Goal: Use online tool/utility: Utilize a website feature to perform a specific function

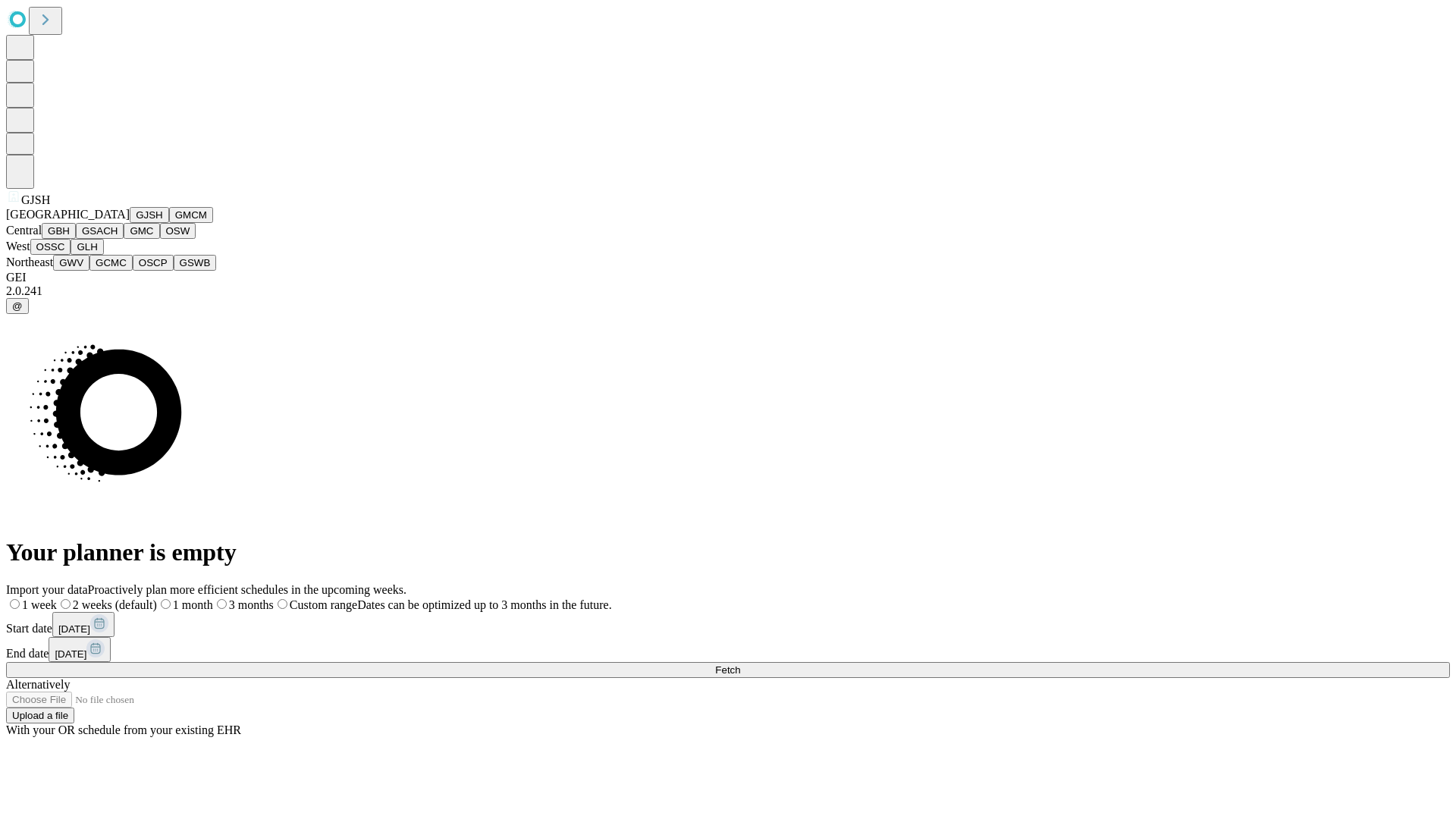
click at [130, 223] on button "GJSH" at bounding box center [149, 215] width 39 height 16
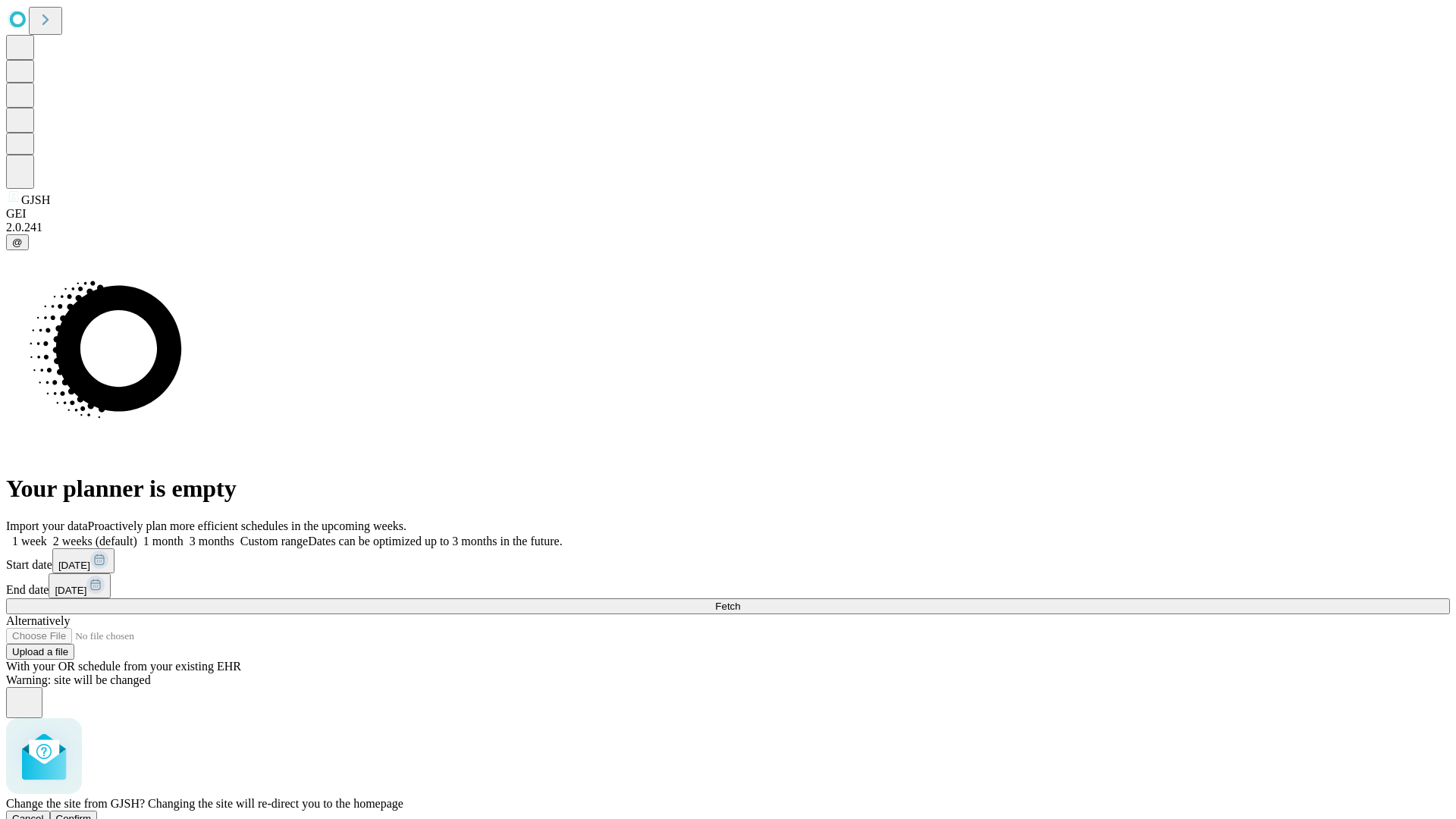
click at [92, 813] on span "Confirm" at bounding box center [73, 818] width 36 height 11
click at [47, 535] on label "1 week" at bounding box center [26, 541] width 41 height 13
click at [740, 600] on span "Fetch" at bounding box center [728, 605] width 25 height 11
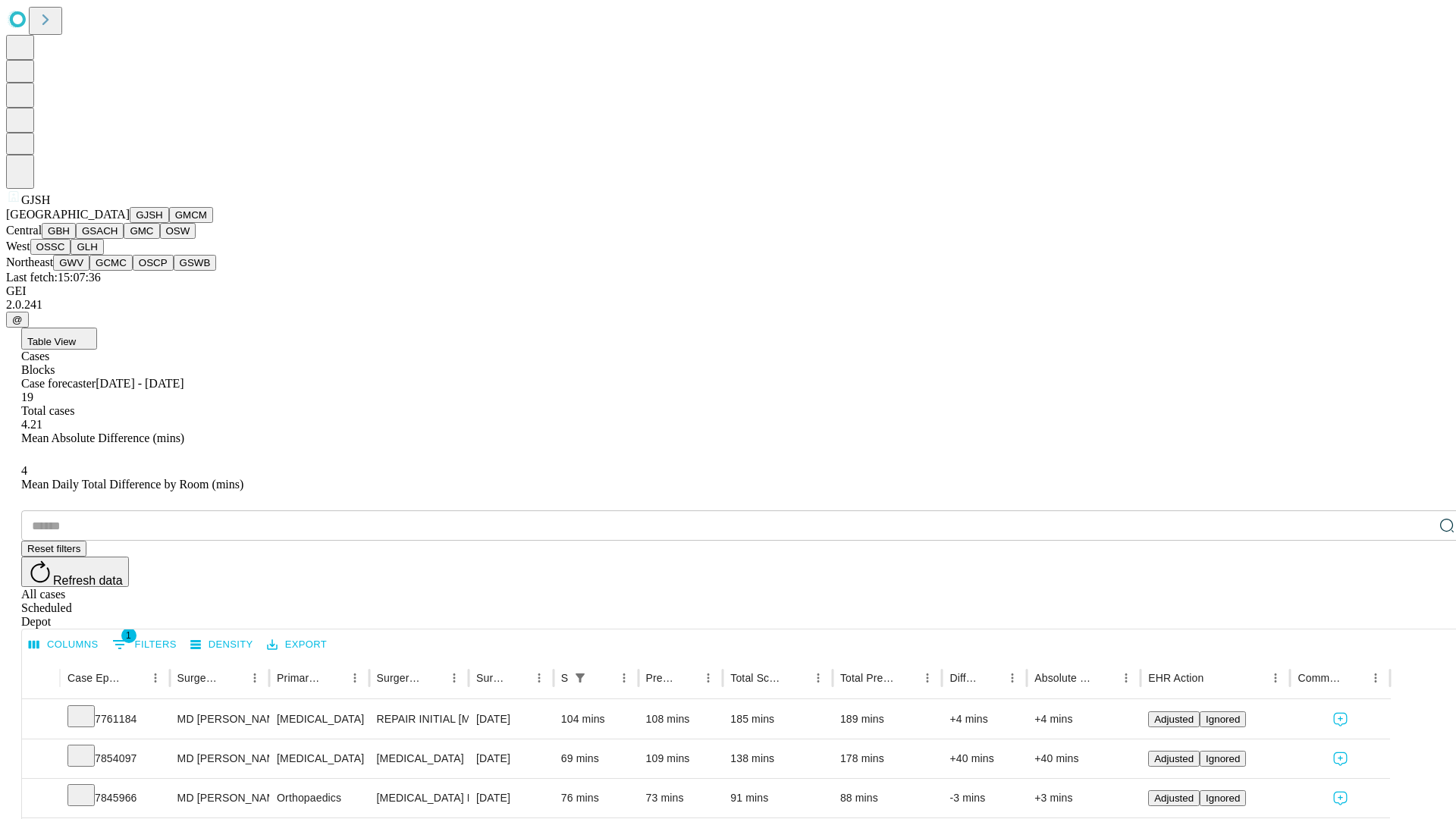
click at [169, 223] on button "GMCM" at bounding box center [191, 215] width 44 height 16
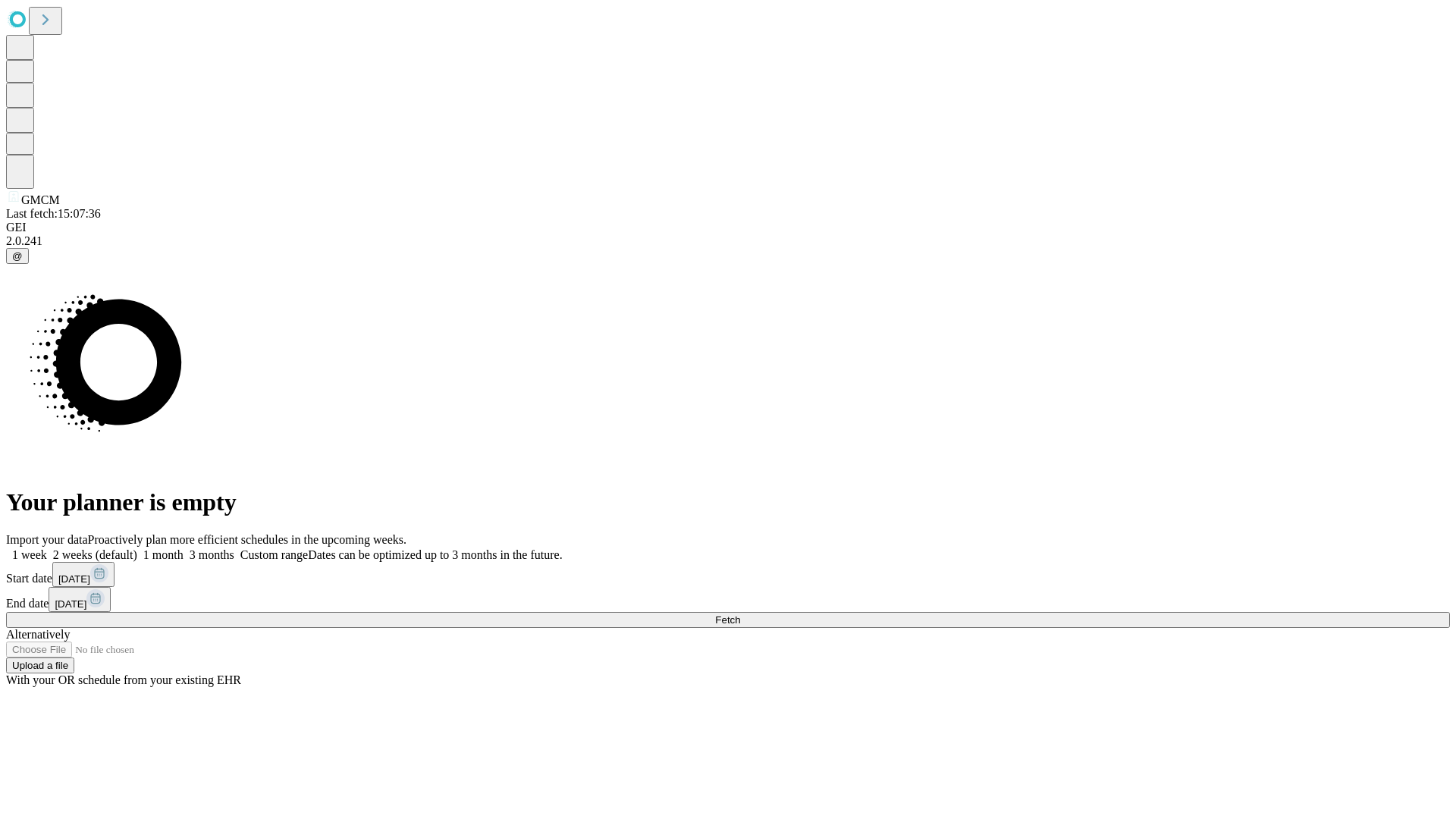
click at [47, 548] on label "1 week" at bounding box center [26, 554] width 41 height 13
click at [740, 614] on span "Fetch" at bounding box center [728, 619] width 25 height 11
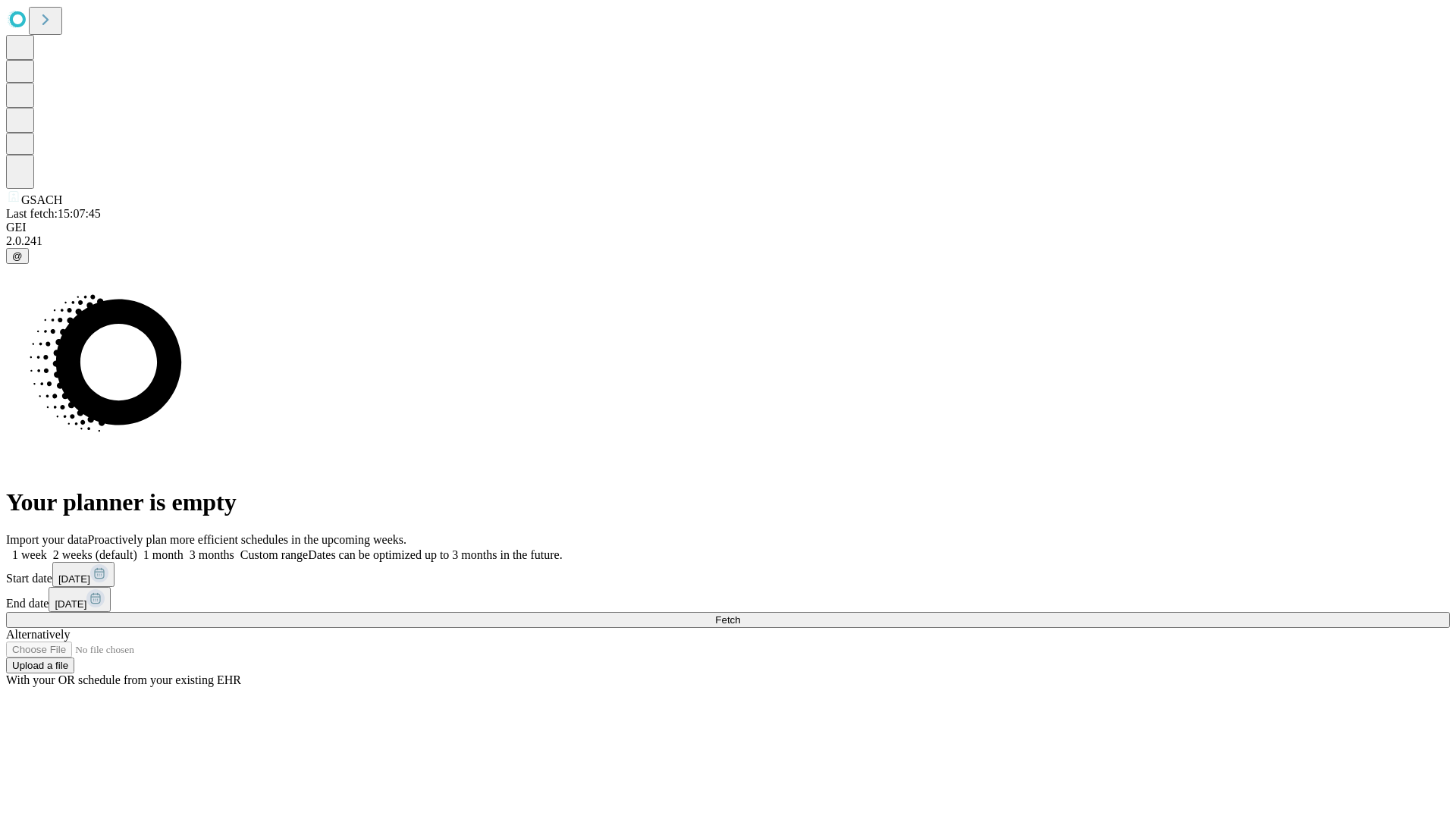
click at [47, 548] on label "1 week" at bounding box center [26, 554] width 41 height 13
click at [740, 614] on span "Fetch" at bounding box center [728, 619] width 25 height 11
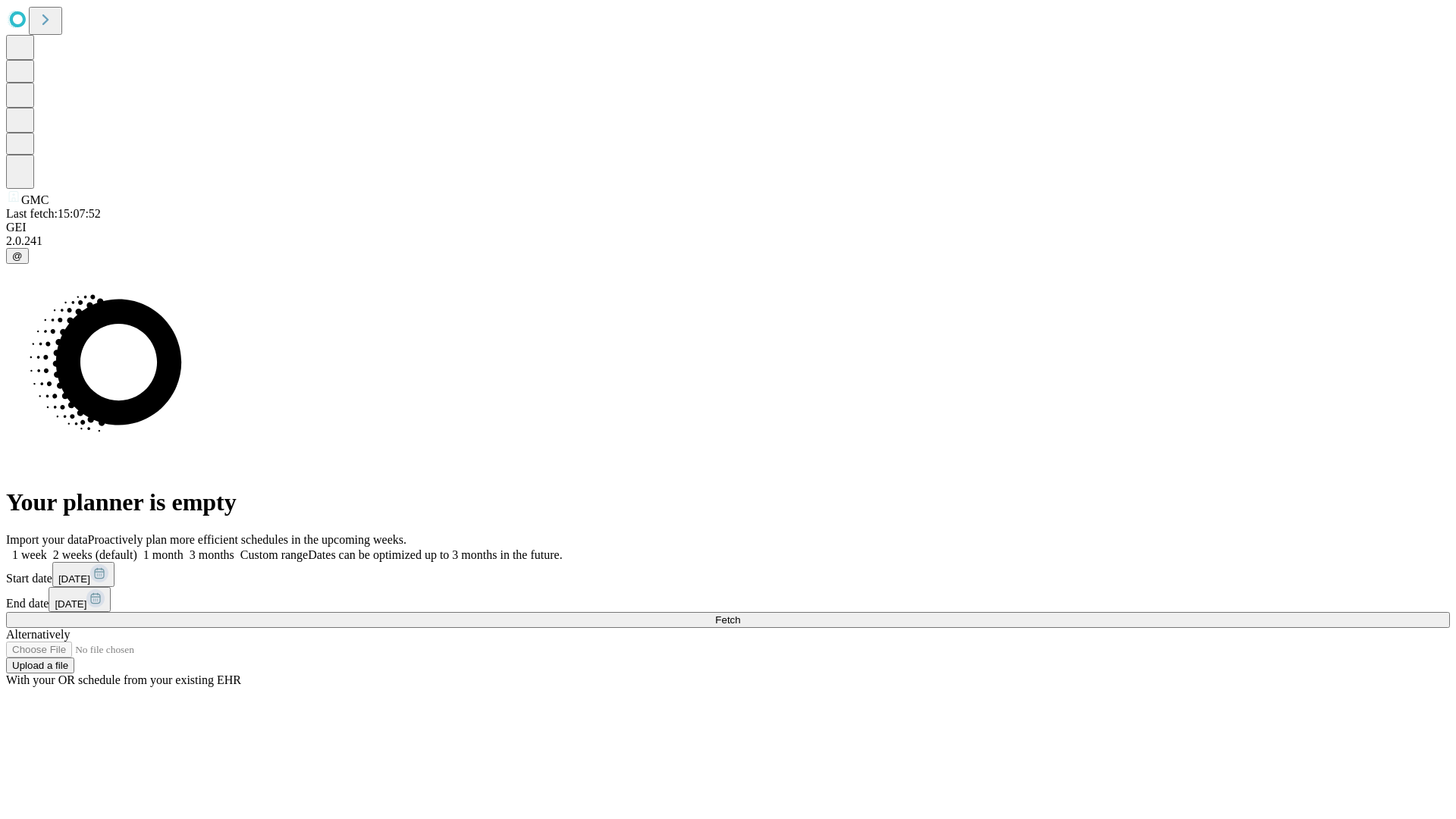
click at [47, 548] on label "1 week" at bounding box center [26, 554] width 41 height 13
click at [740, 614] on span "Fetch" at bounding box center [728, 619] width 25 height 11
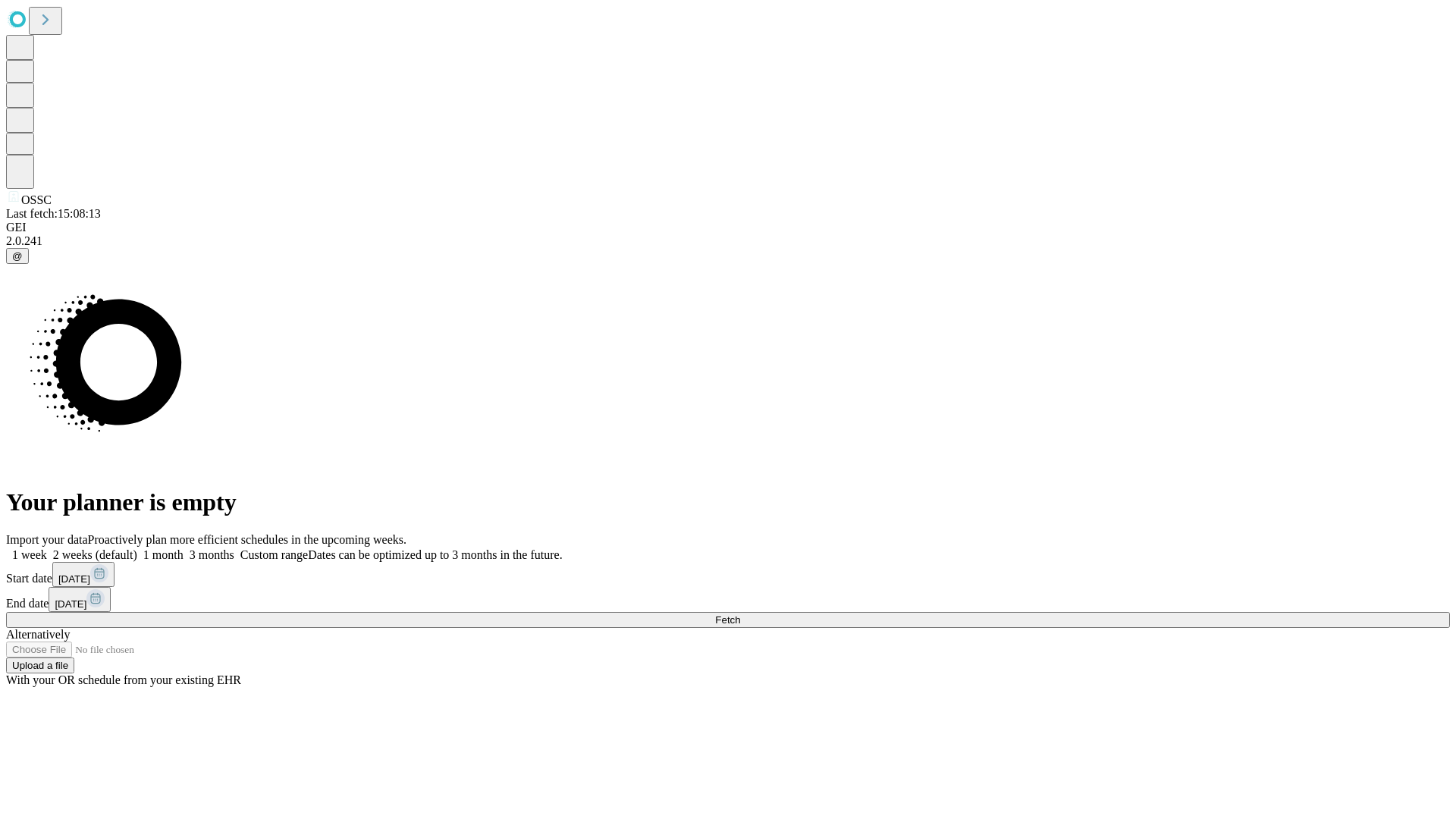
click at [47, 548] on label "1 week" at bounding box center [26, 554] width 41 height 13
click at [740, 614] on span "Fetch" at bounding box center [728, 619] width 25 height 11
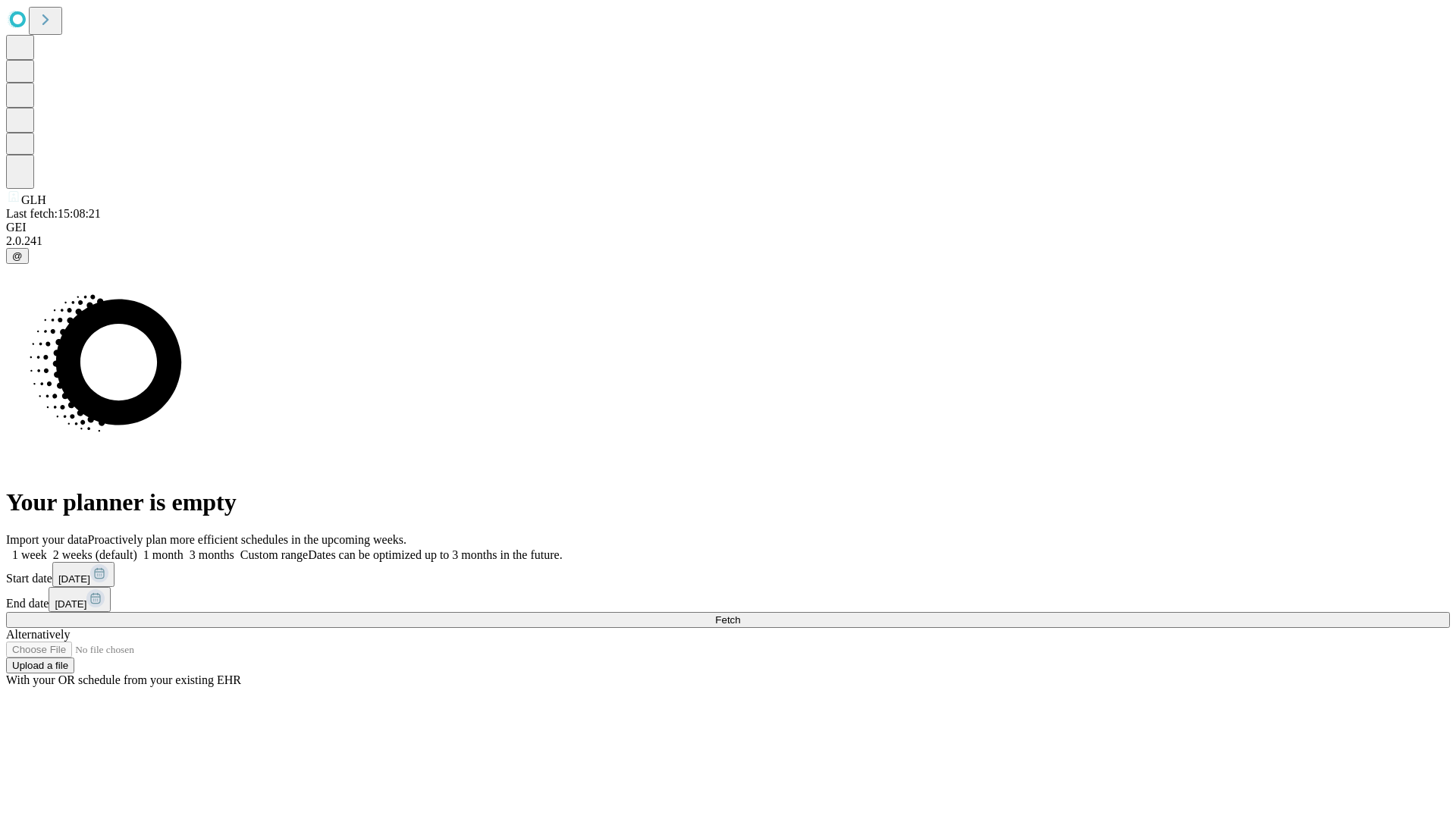
click at [47, 548] on label "1 week" at bounding box center [26, 554] width 41 height 13
click at [740, 614] on span "Fetch" at bounding box center [728, 619] width 25 height 11
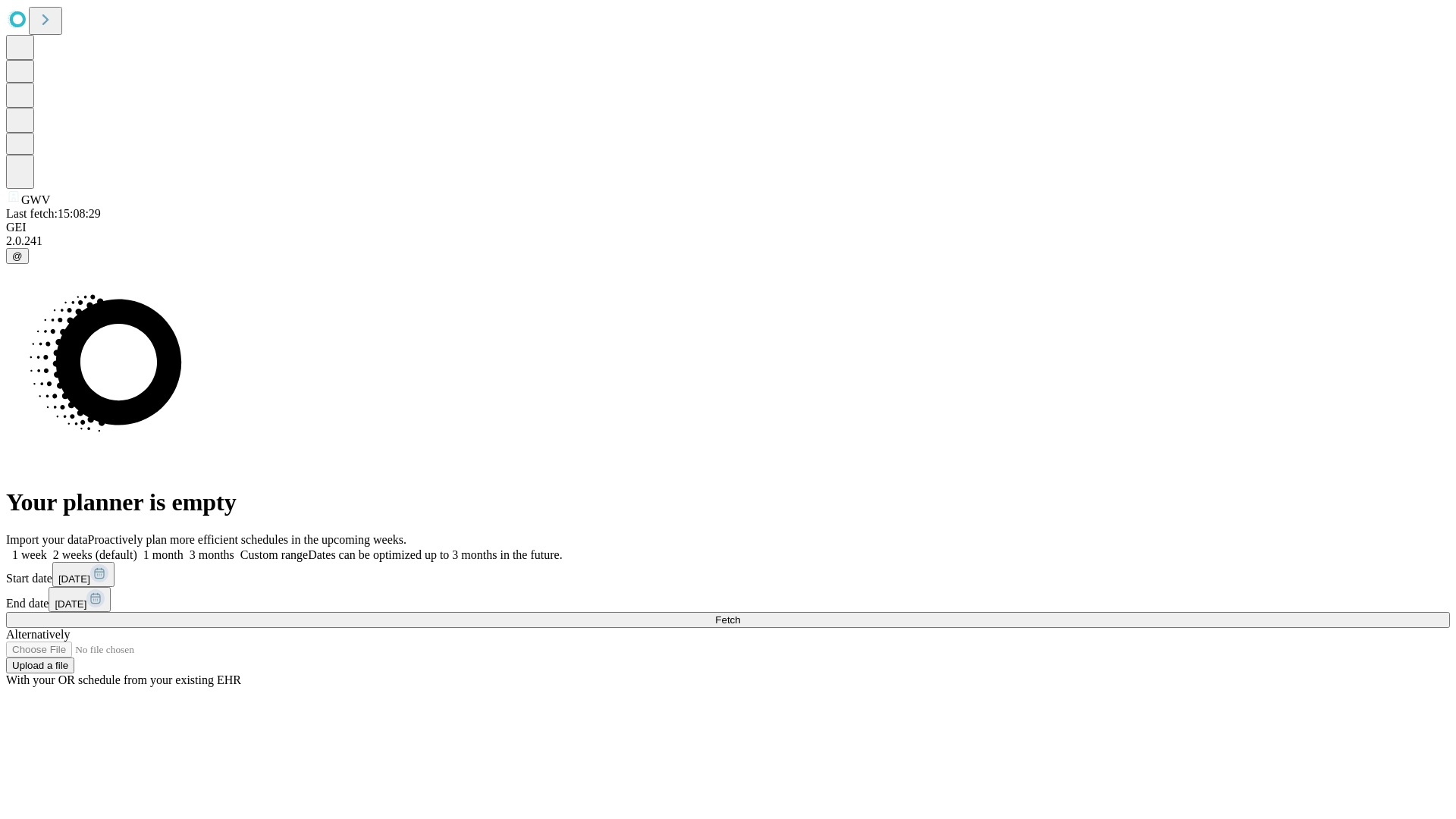
click at [47, 548] on label "1 week" at bounding box center [26, 554] width 41 height 13
click at [740, 614] on span "Fetch" at bounding box center [728, 619] width 25 height 11
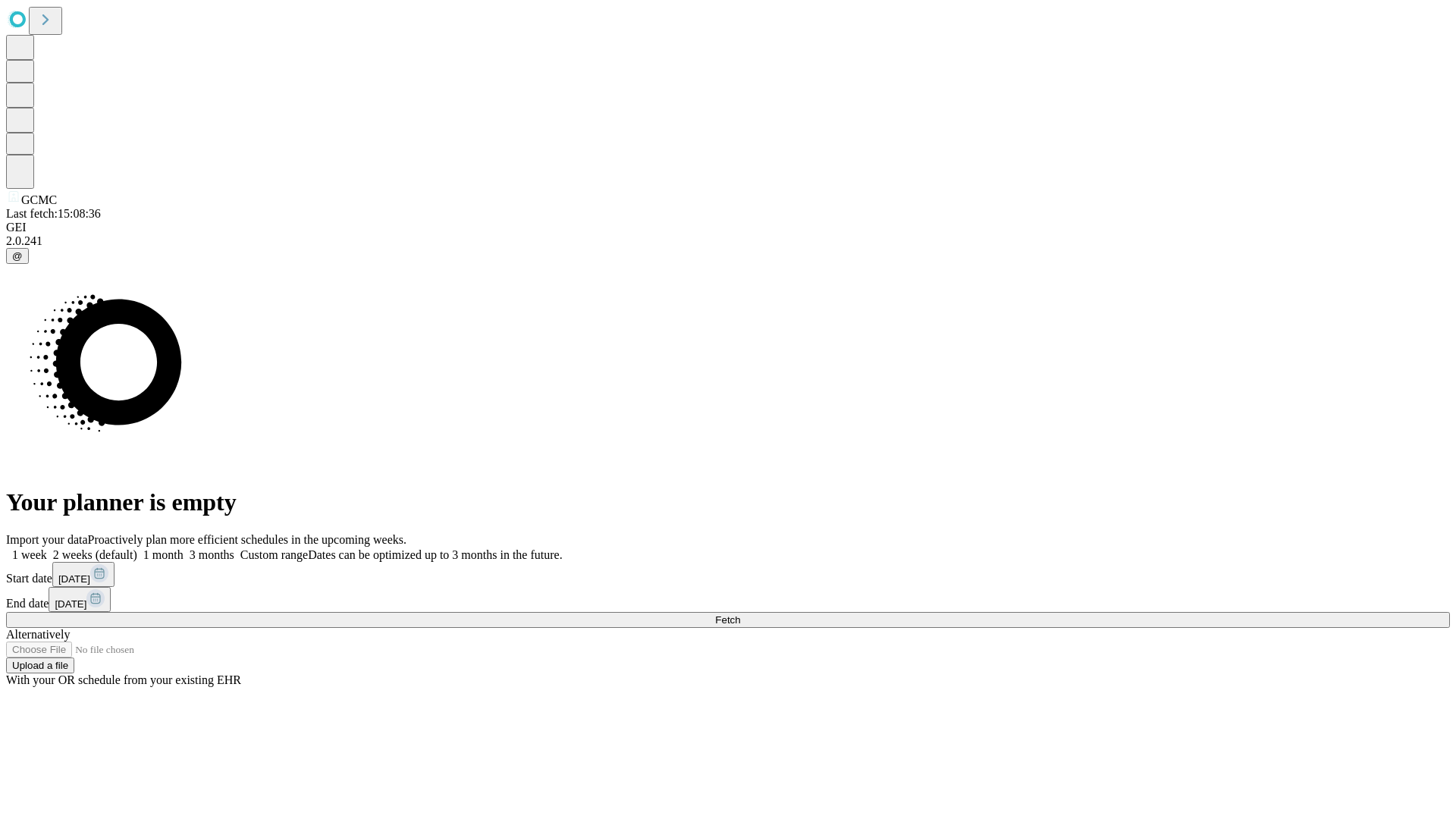
click at [47, 548] on label "1 week" at bounding box center [26, 554] width 41 height 13
click at [740, 614] on span "Fetch" at bounding box center [728, 619] width 25 height 11
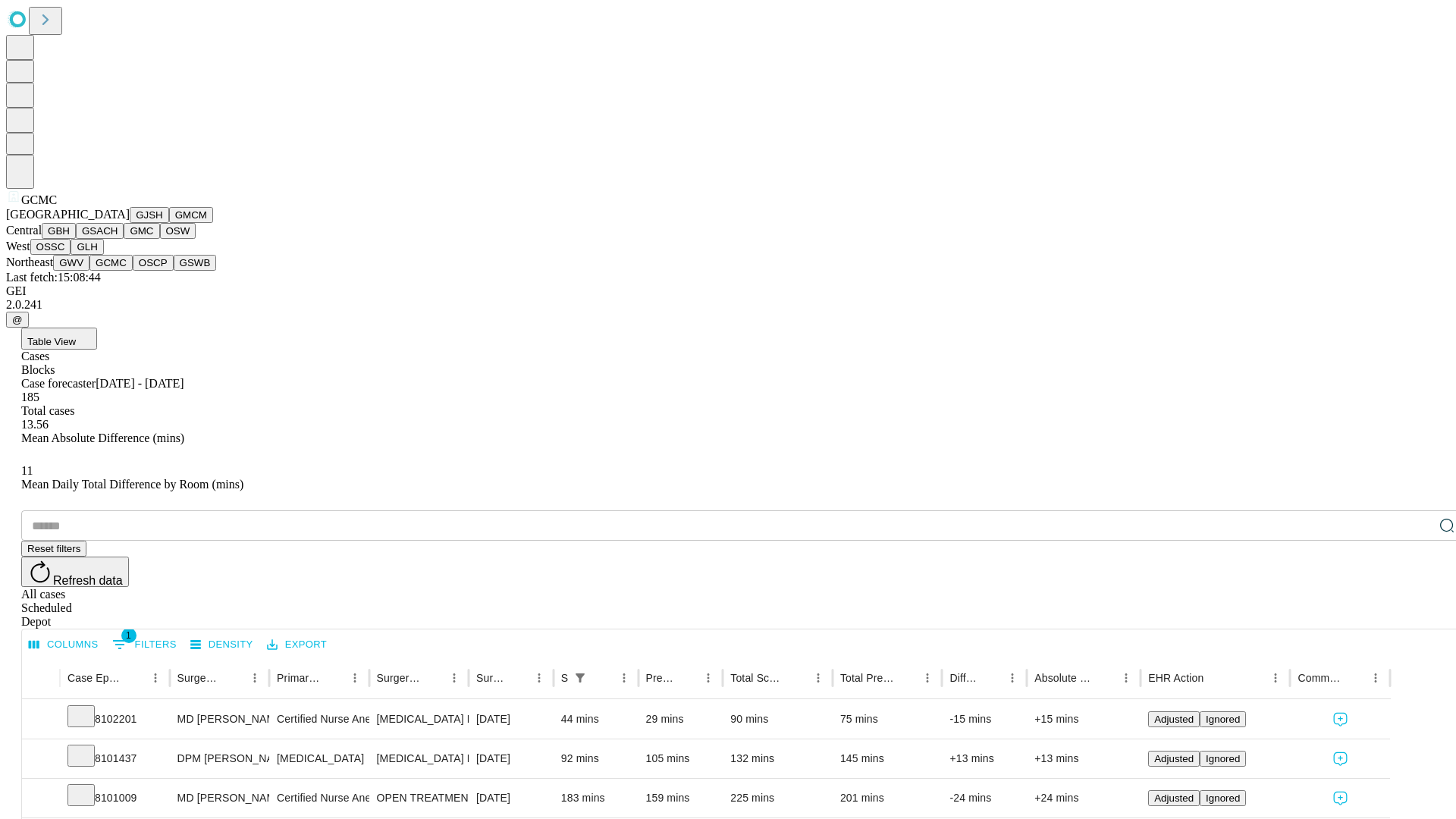
click at [133, 270] on button "OSCP" at bounding box center [153, 263] width 41 height 16
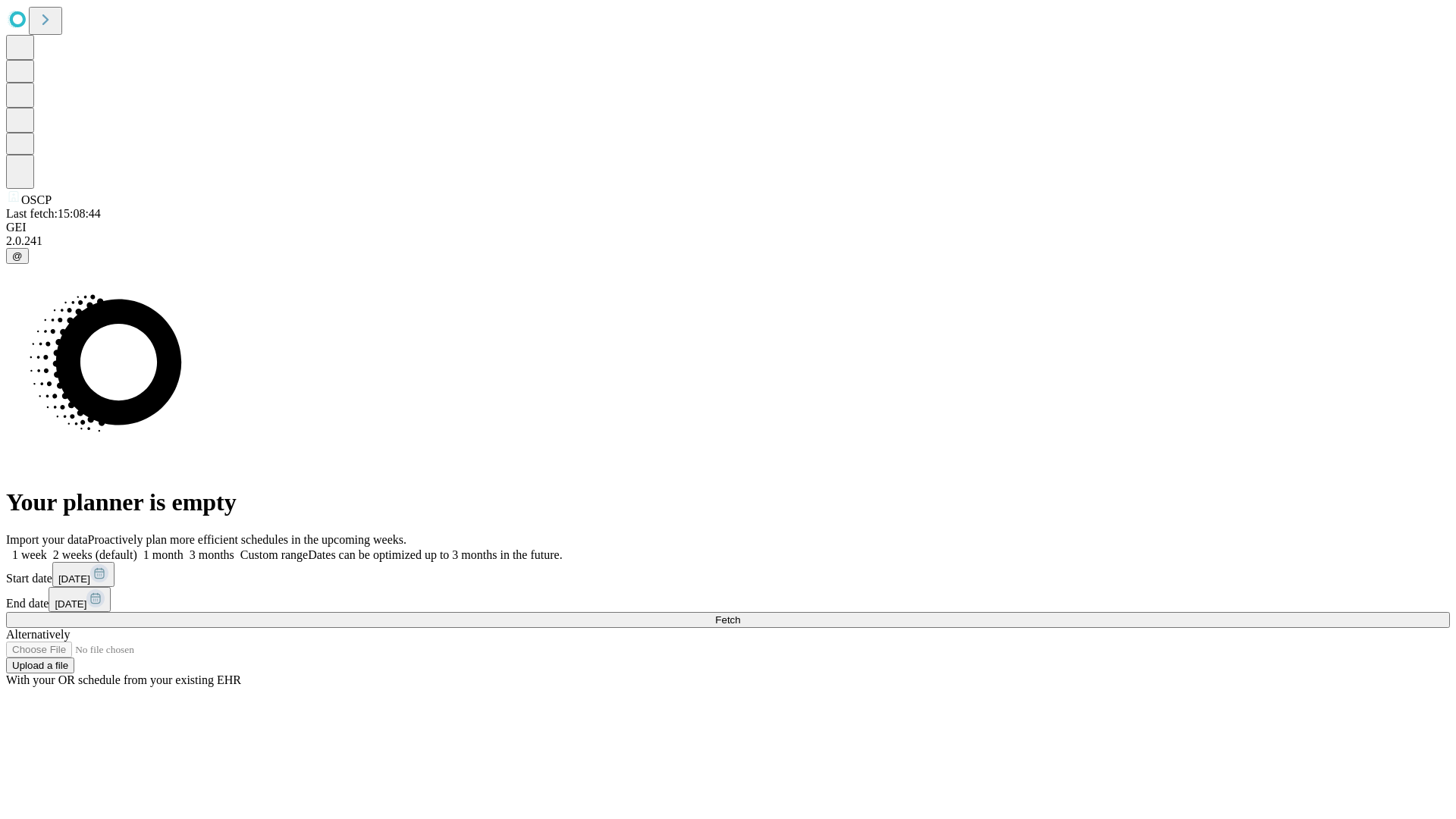
click at [47, 548] on label "1 week" at bounding box center [26, 554] width 41 height 13
click at [740, 614] on span "Fetch" at bounding box center [728, 619] width 25 height 11
